Goal: Information Seeking & Learning: Learn about a topic

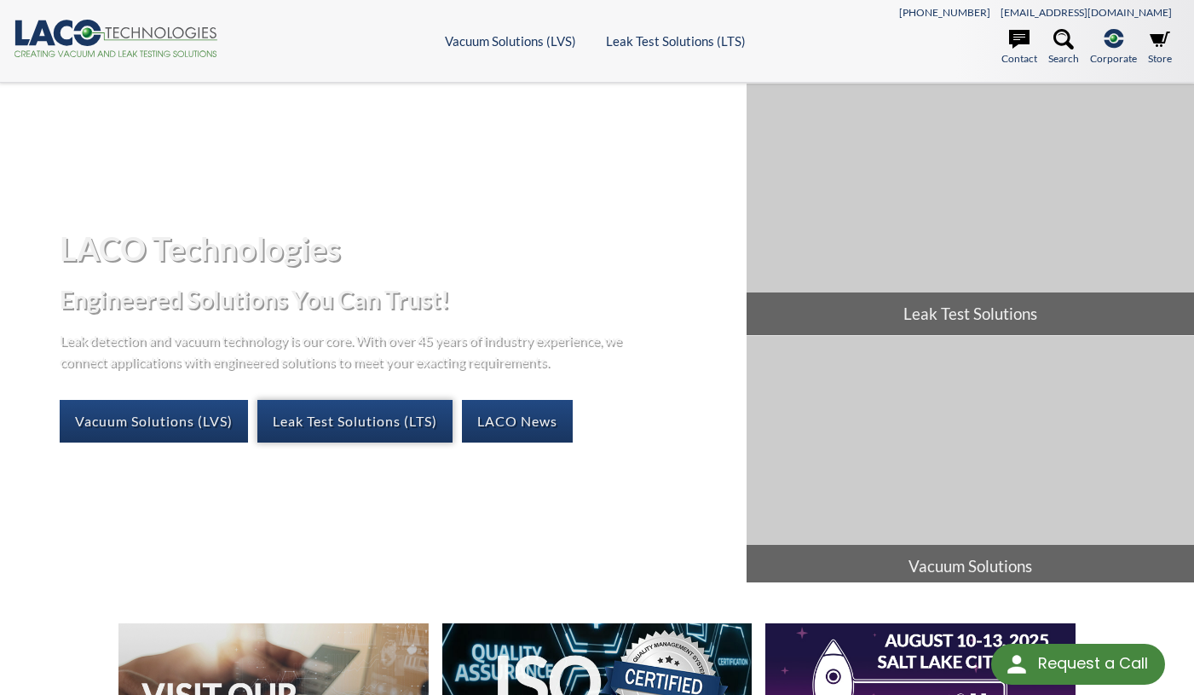
click at [348, 427] on link "Leak Test Solutions (LTS)" at bounding box center [354, 421] width 195 height 43
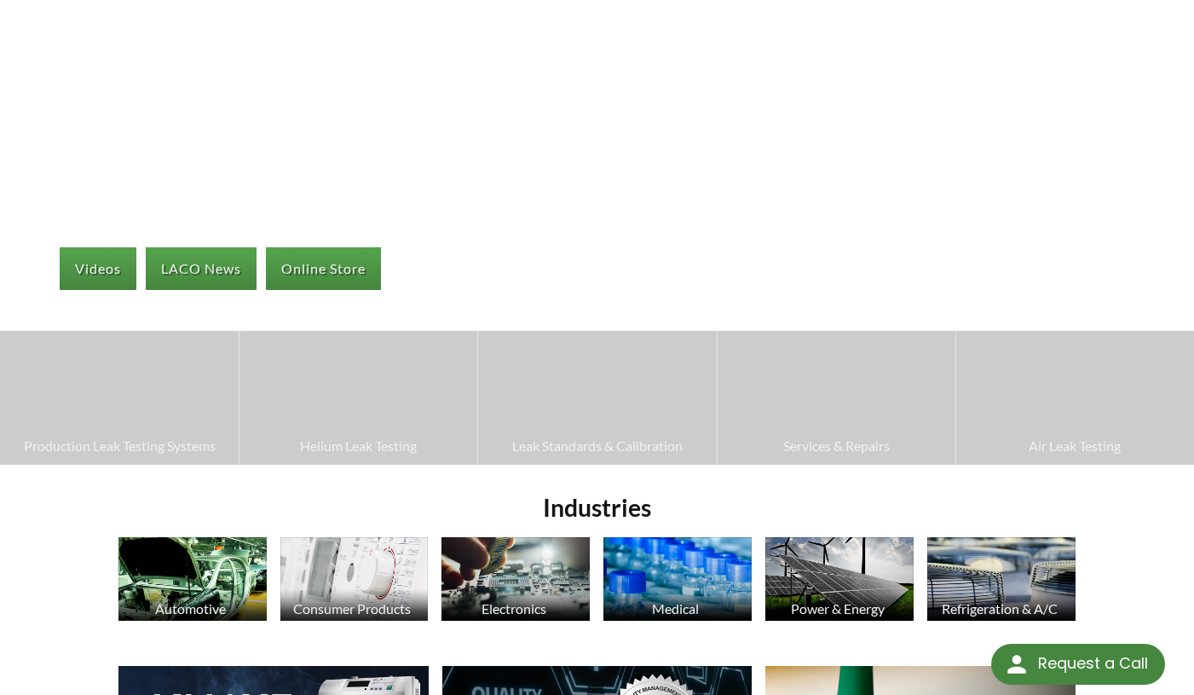
scroll to position [122, 0]
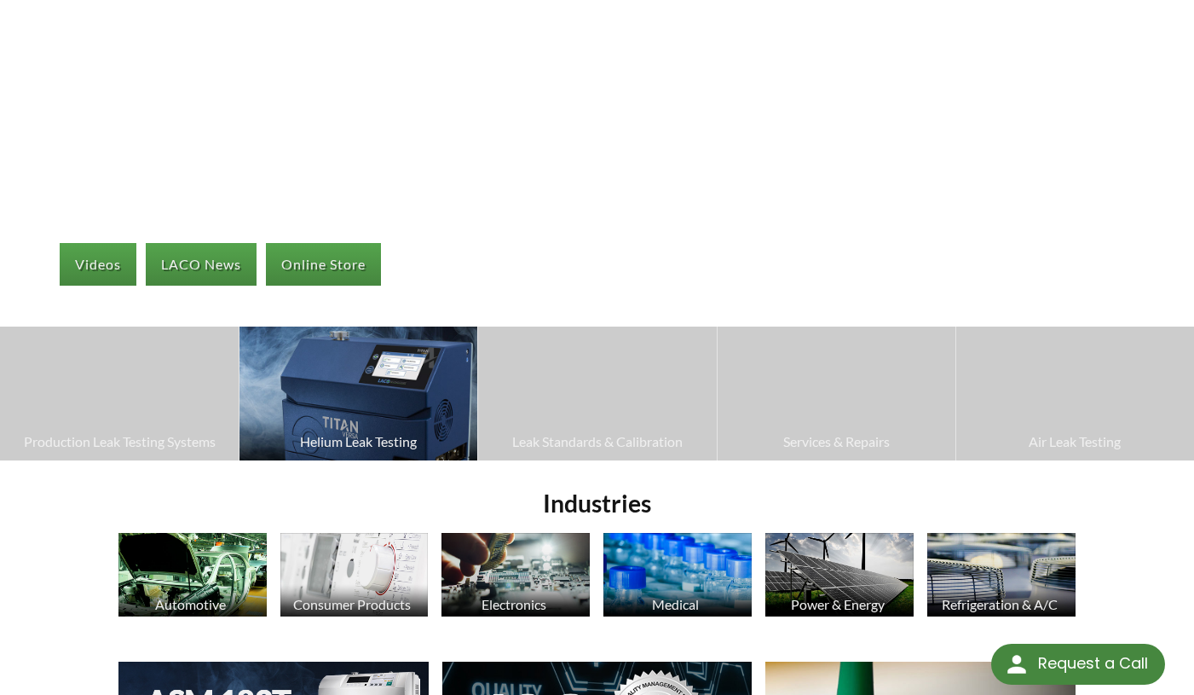
click at [413, 435] on span "Helium Leak Testing" at bounding box center [358, 442] width 221 height 22
